Goal: Information Seeking & Learning: Learn about a topic

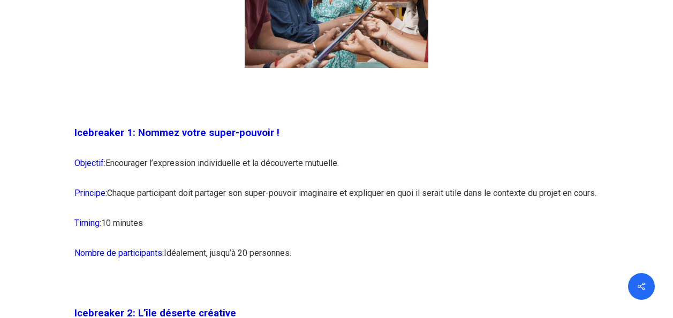
scroll to position [910, 0]
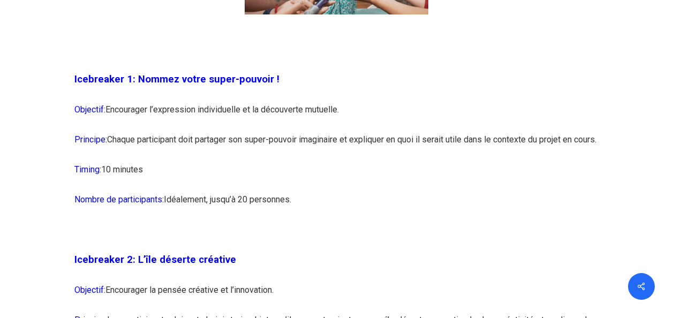
click at [299, 158] on p "Principe: Chaque participant doit partager son super-pouvoir imaginaire et expl…" at bounding box center [335, 146] width 523 height 30
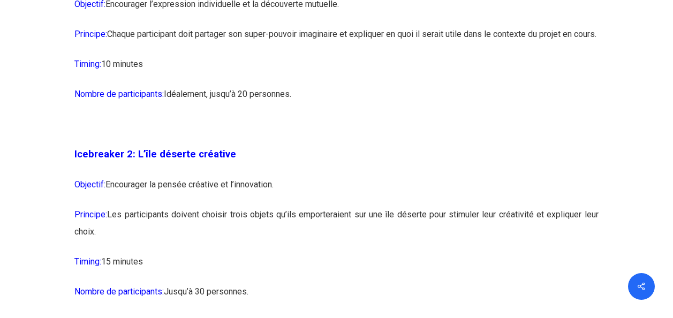
scroll to position [1017, 0]
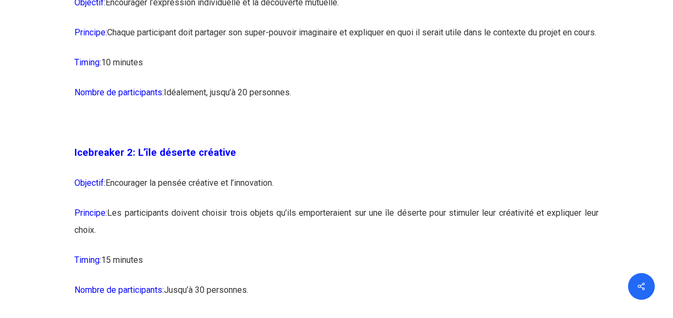
click at [175, 109] on p "Nombre de participants: [GEOGRAPHIC_DATA], jusqu’à 20 personnes." at bounding box center [335, 99] width 523 height 30
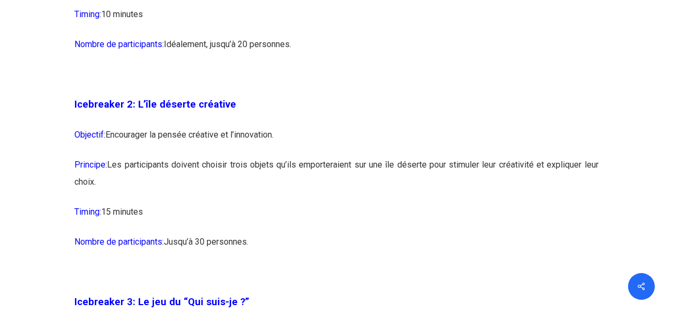
scroll to position [1070, 0]
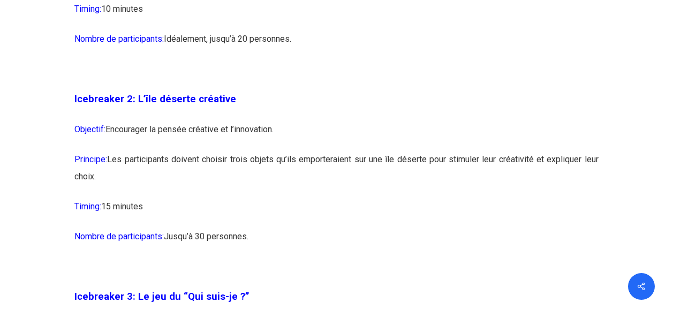
click at [169, 145] on p "Objectif: Encourager la pensée créative et l’innovation." at bounding box center [335, 136] width 523 height 30
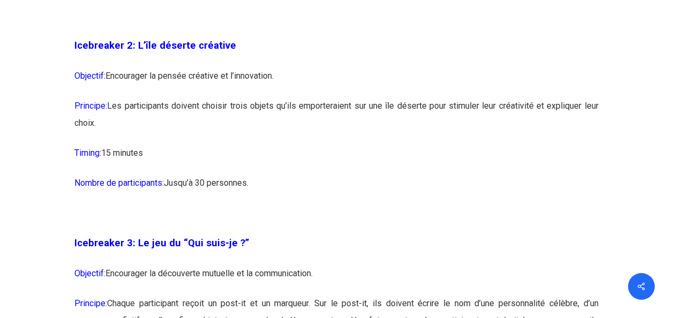
click at [179, 121] on p "Principe: Les participants doivent choisir trois objets qu’ils emporteraient su…" at bounding box center [335, 120] width 523 height 47
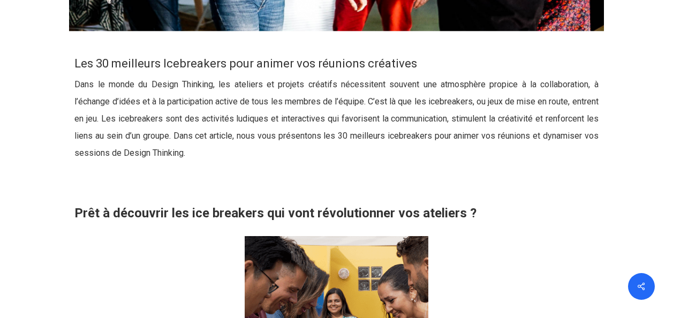
scroll to position [535, 0]
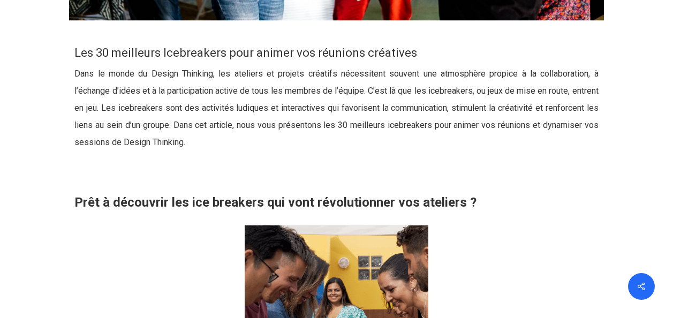
drag, startPoint x: 120, startPoint y: 82, endPoint x: 167, endPoint y: 73, distance: 47.3
click at [121, 82] on p "Dans le monde du Design Thinking, les ateliers et projets créatifs nécessitent …" at bounding box center [335, 114] width 523 height 98
click at [80, 75] on p "Dans le monde du Design Thinking, les ateliers et projets créatifs nécessitent …" at bounding box center [335, 114] width 523 height 98
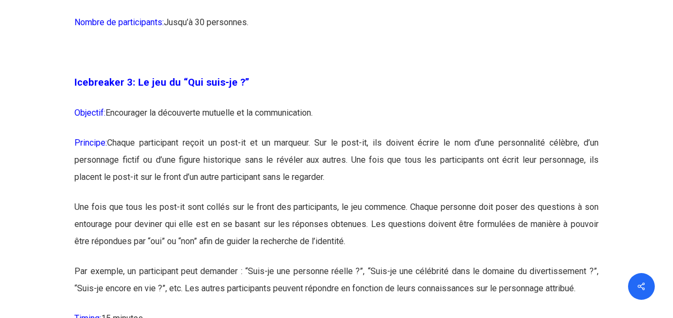
scroll to position [1338, 0]
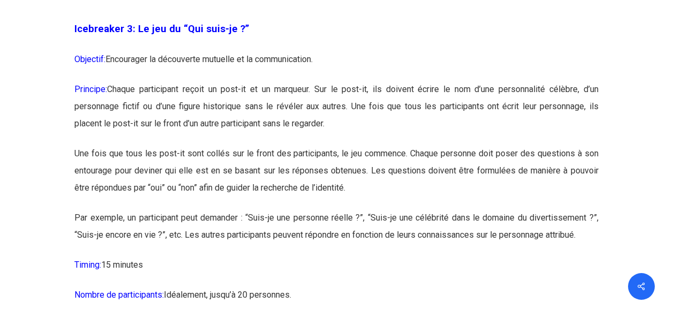
drag, startPoint x: 79, startPoint y: 45, endPoint x: 463, endPoint y: 289, distance: 455.6
copy div "loremipsu 8: Do sit am “Con adip-el ?” Seddoeiu: Temporinci ut laboreetdo magna…"
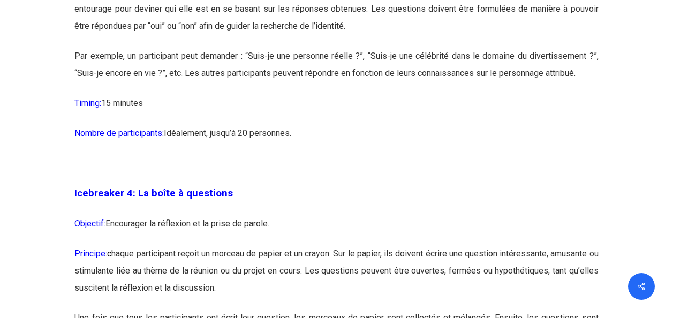
scroll to position [1552, 0]
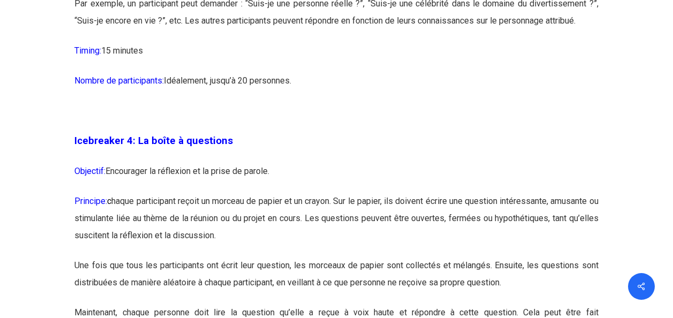
click at [197, 132] on p at bounding box center [335, 117] width 523 height 30
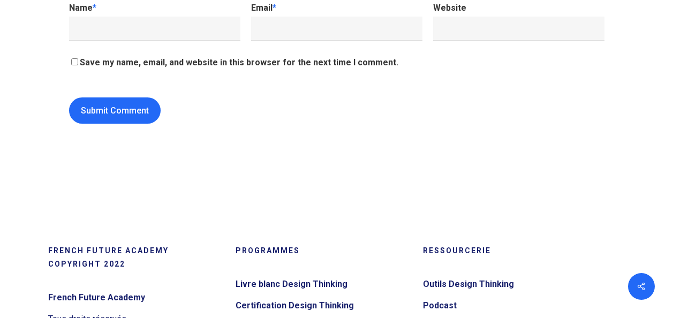
scroll to position [11397, 0]
